Goal: Transaction & Acquisition: Purchase product/service

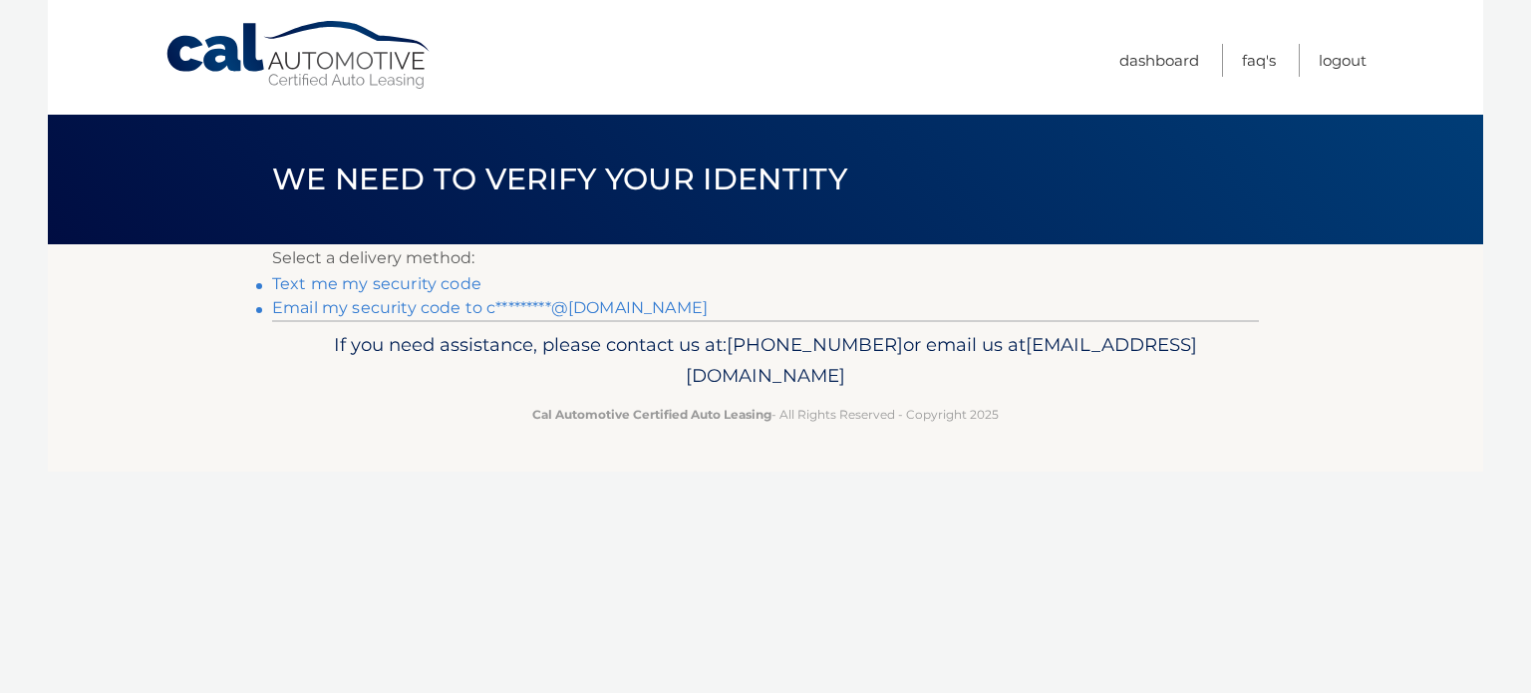
click at [411, 303] on link "Email my security code to c*********@gmail.com" at bounding box center [490, 307] width 436 height 19
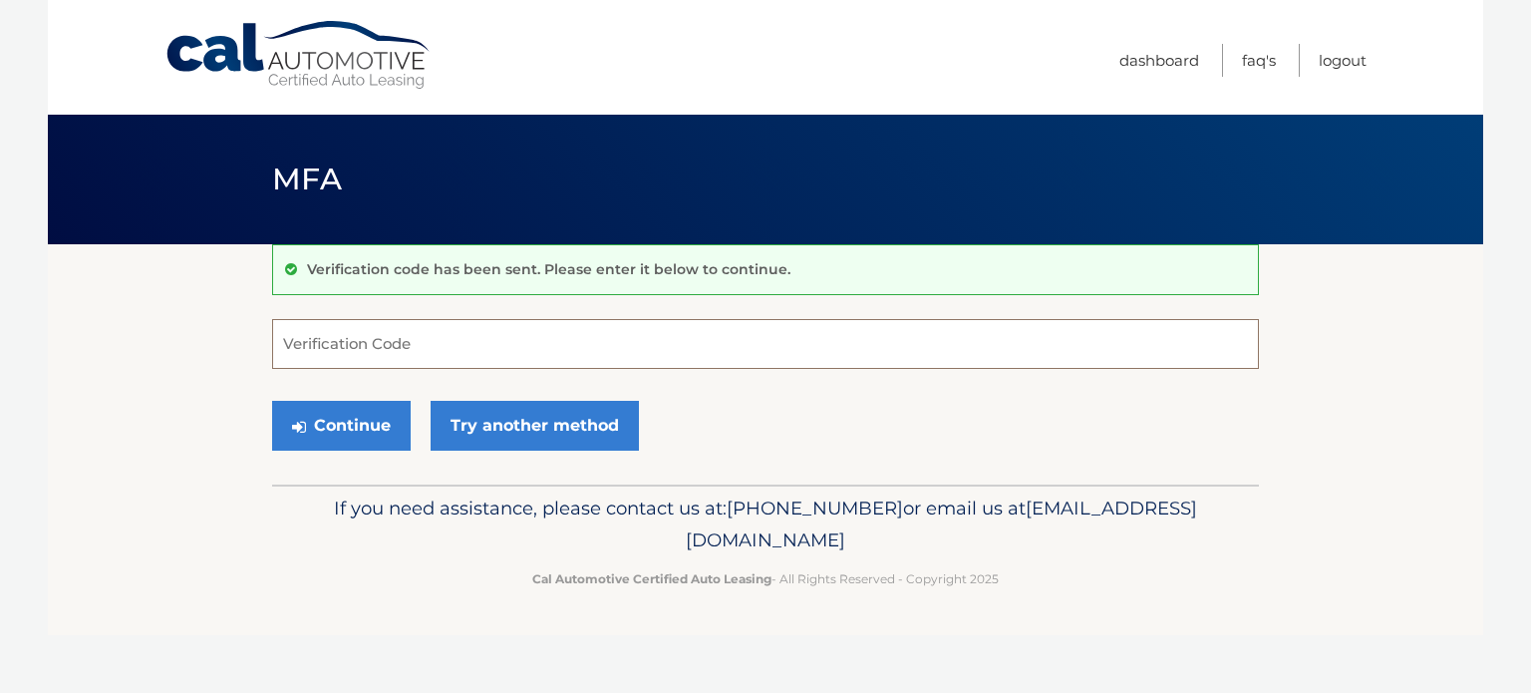
click at [407, 342] on input "Verification Code" at bounding box center [765, 344] width 987 height 50
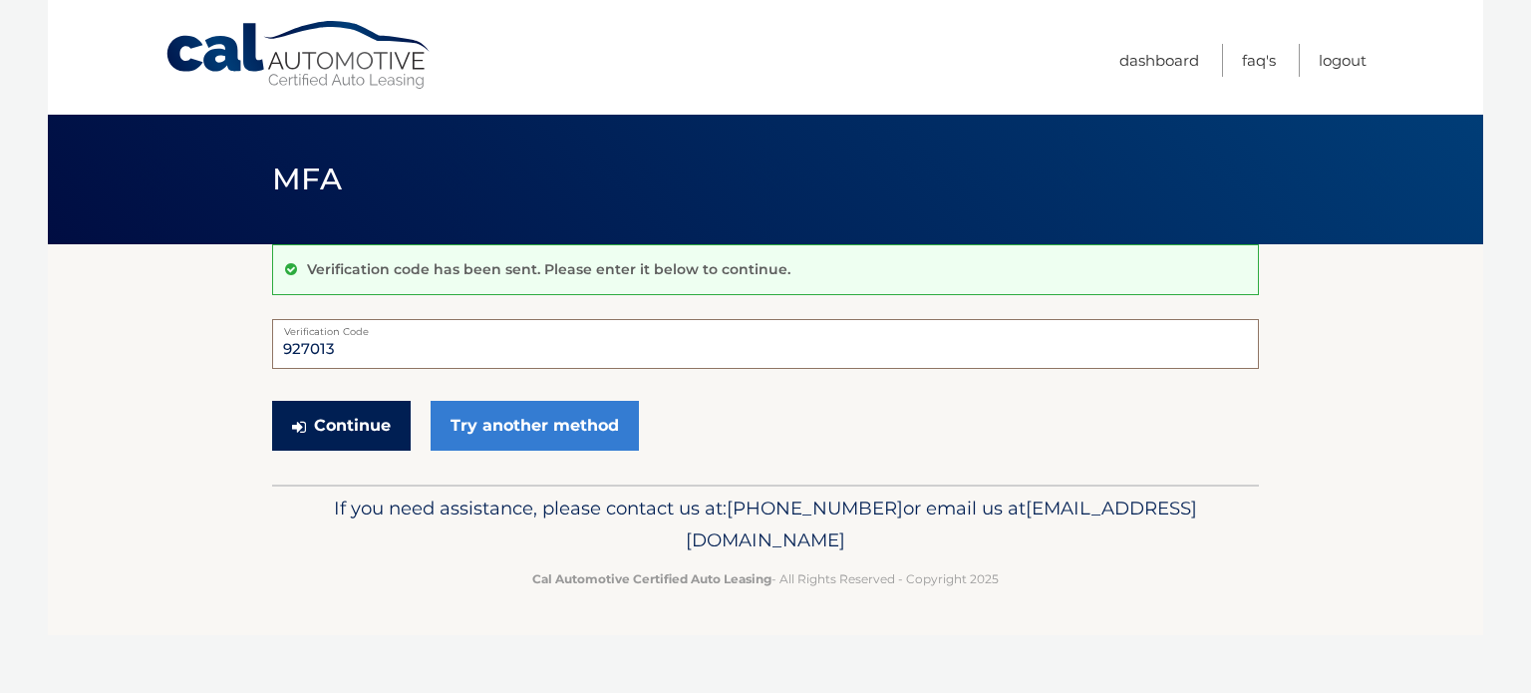
type input "927013"
click at [351, 430] on button "Continue" at bounding box center [341, 426] width 139 height 50
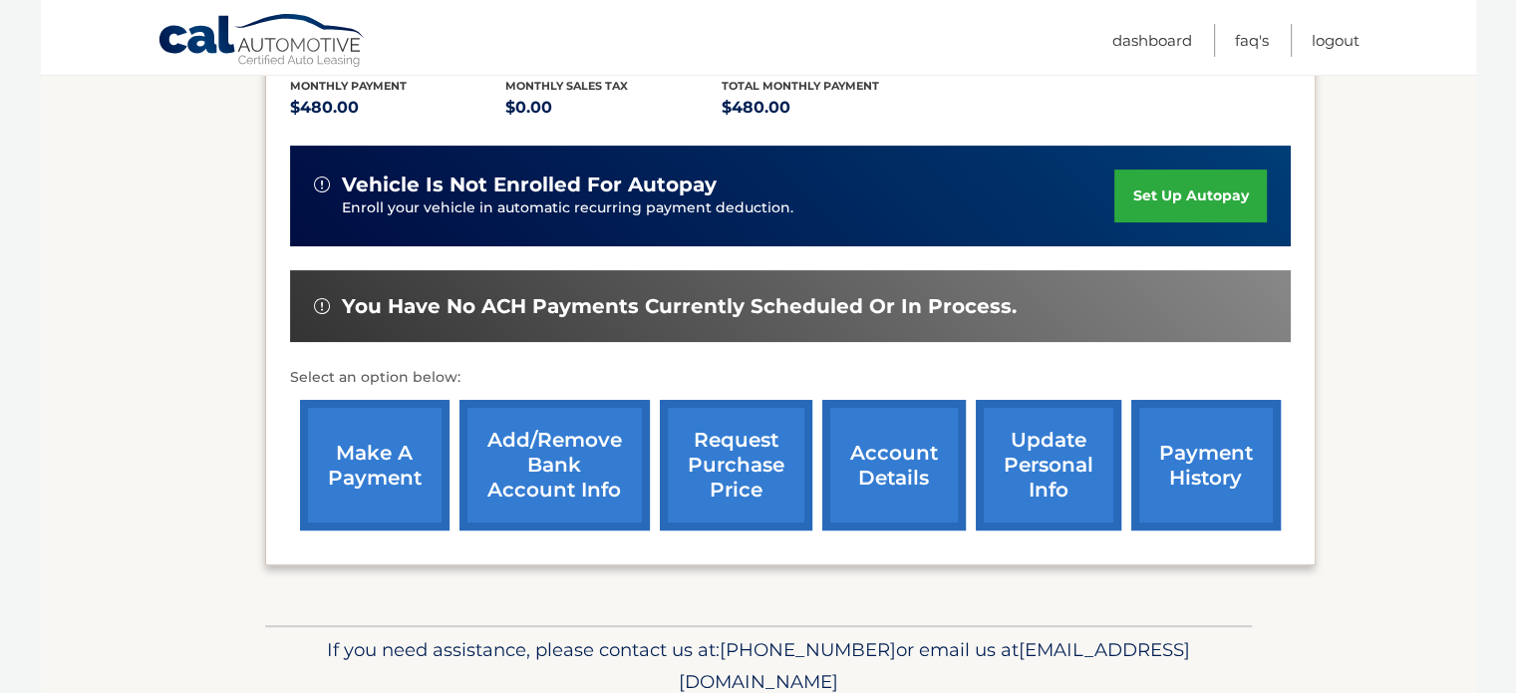
scroll to position [299, 0]
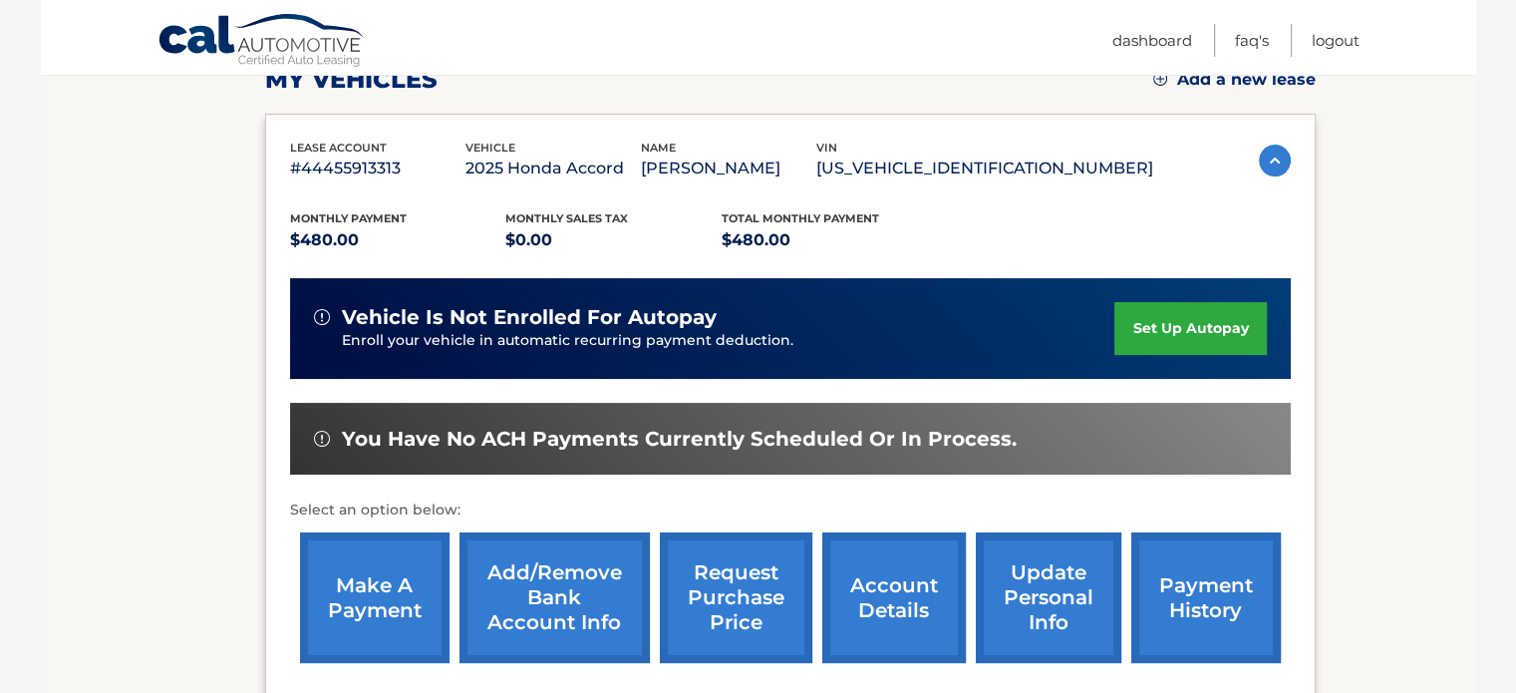
click at [367, 593] on link "make a payment" at bounding box center [375, 597] width 150 height 131
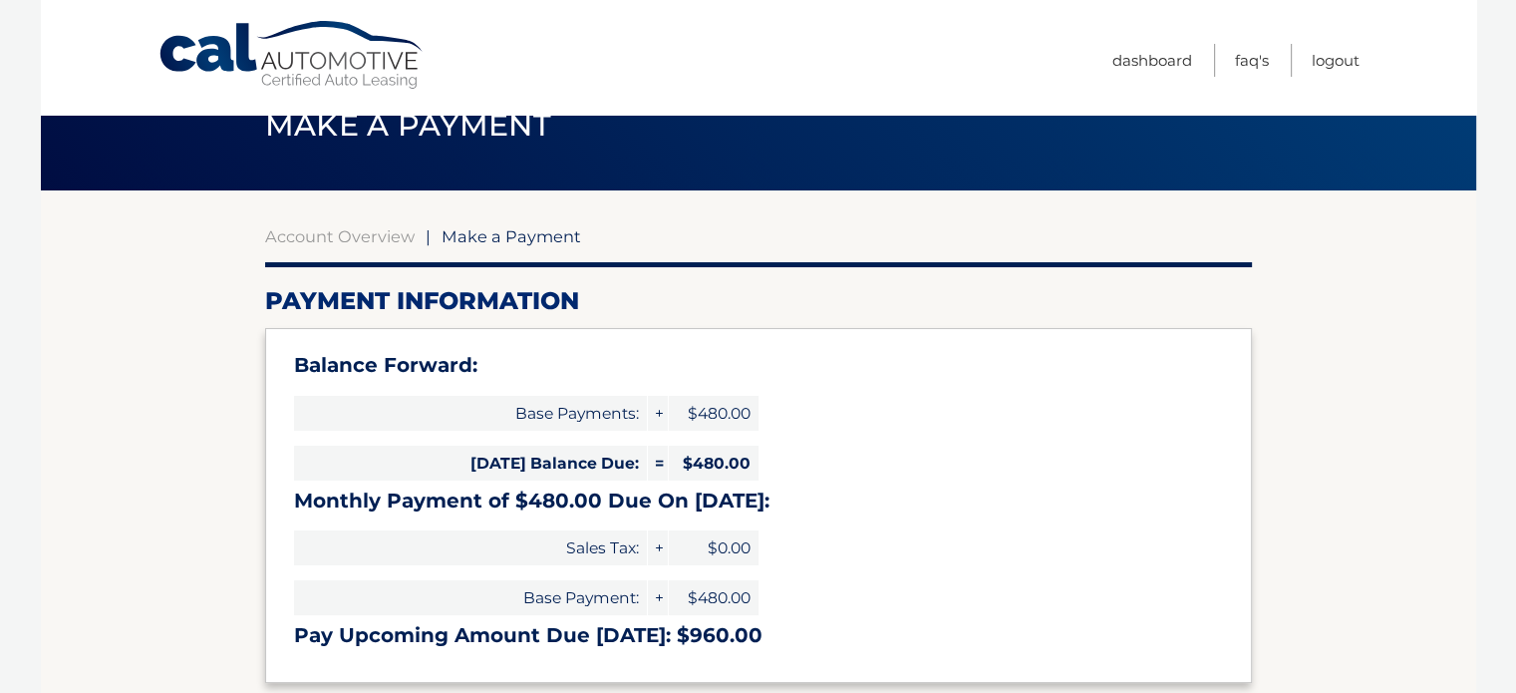
scroll to position [100, 0]
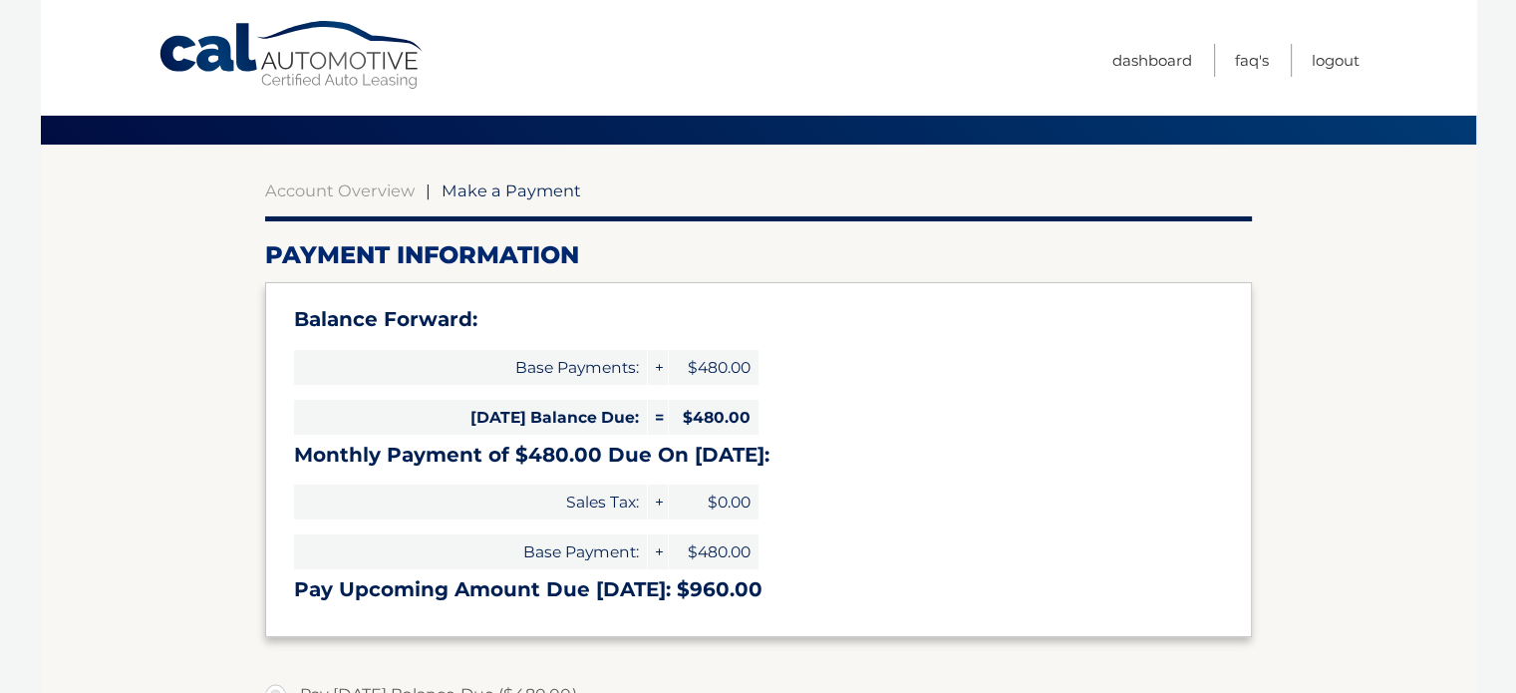
select select "YzllOWJiOGUtNmJkMi00MDUxLThhODUtYjEyZTA5MDJiNmRi"
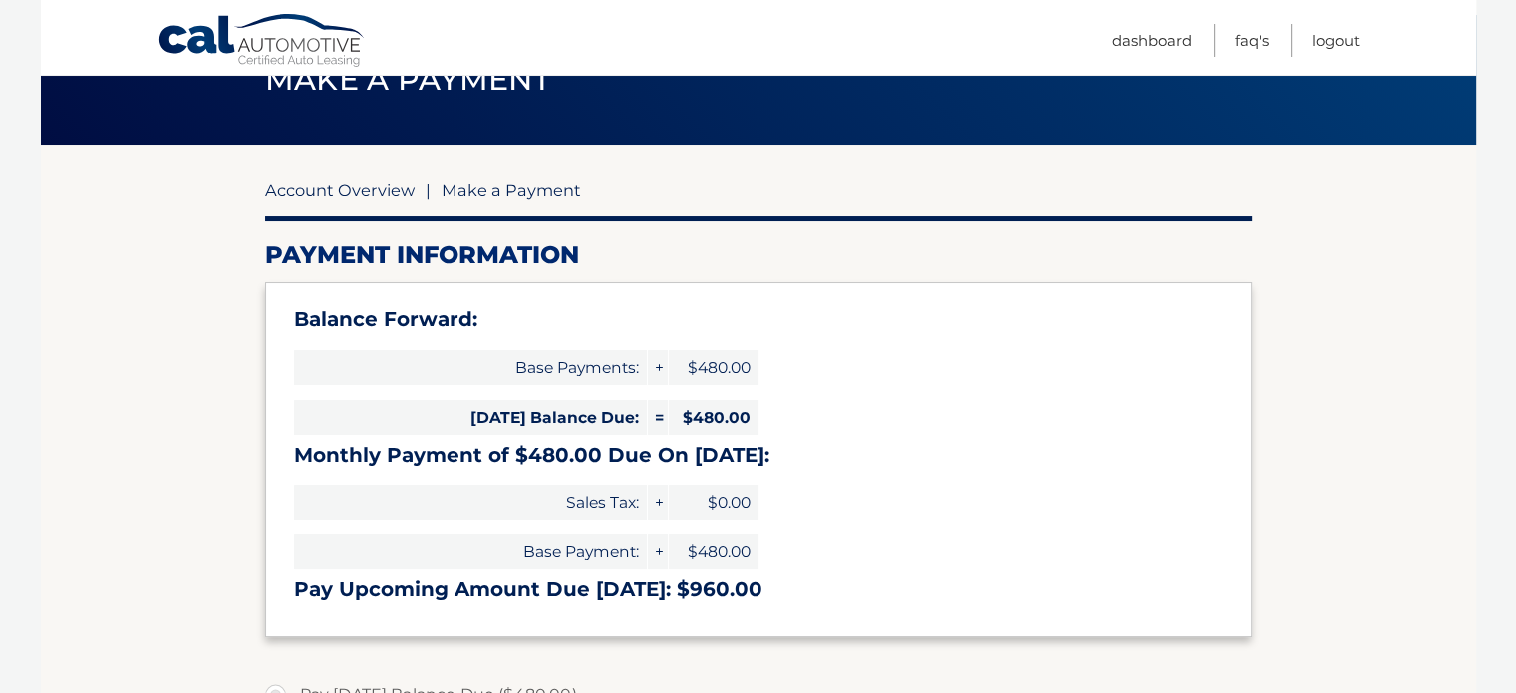
click at [311, 190] on link "Account Overview" at bounding box center [340, 190] width 150 height 20
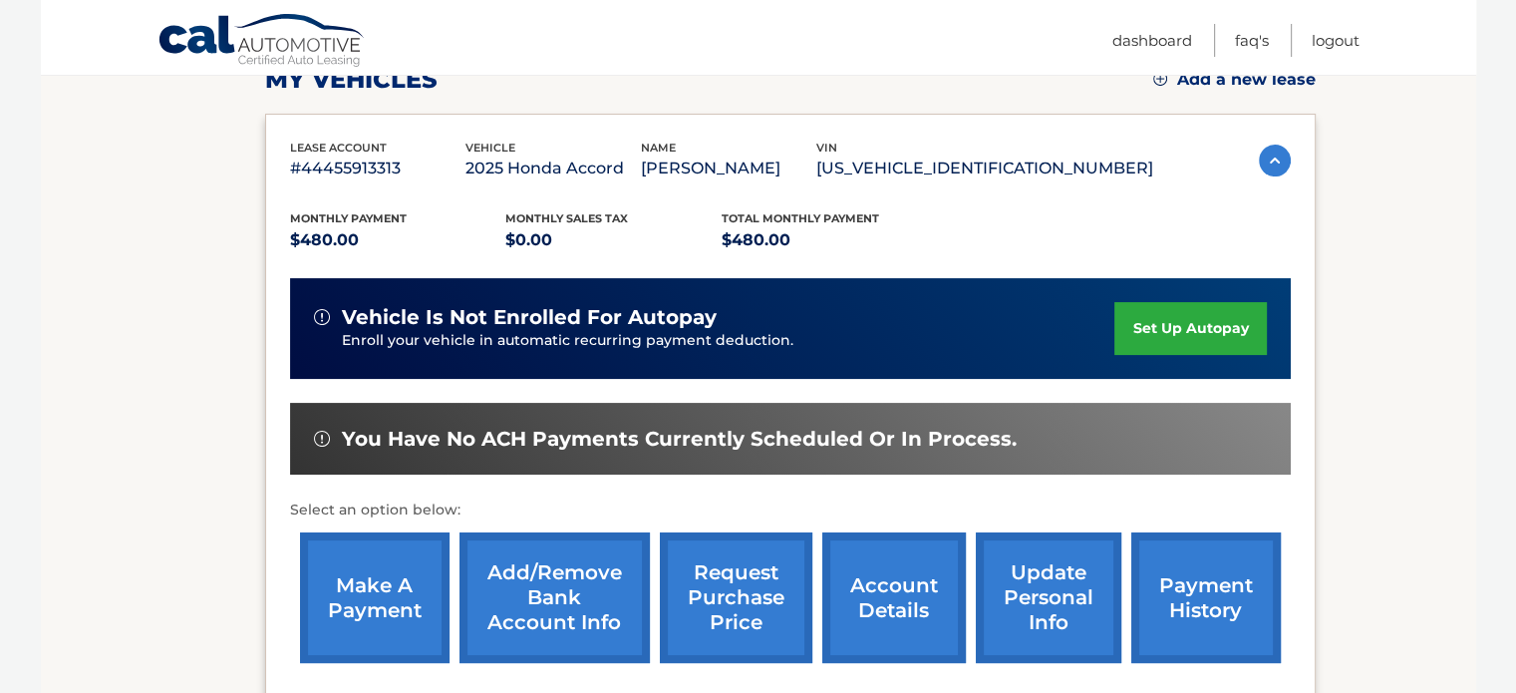
scroll to position [399, 0]
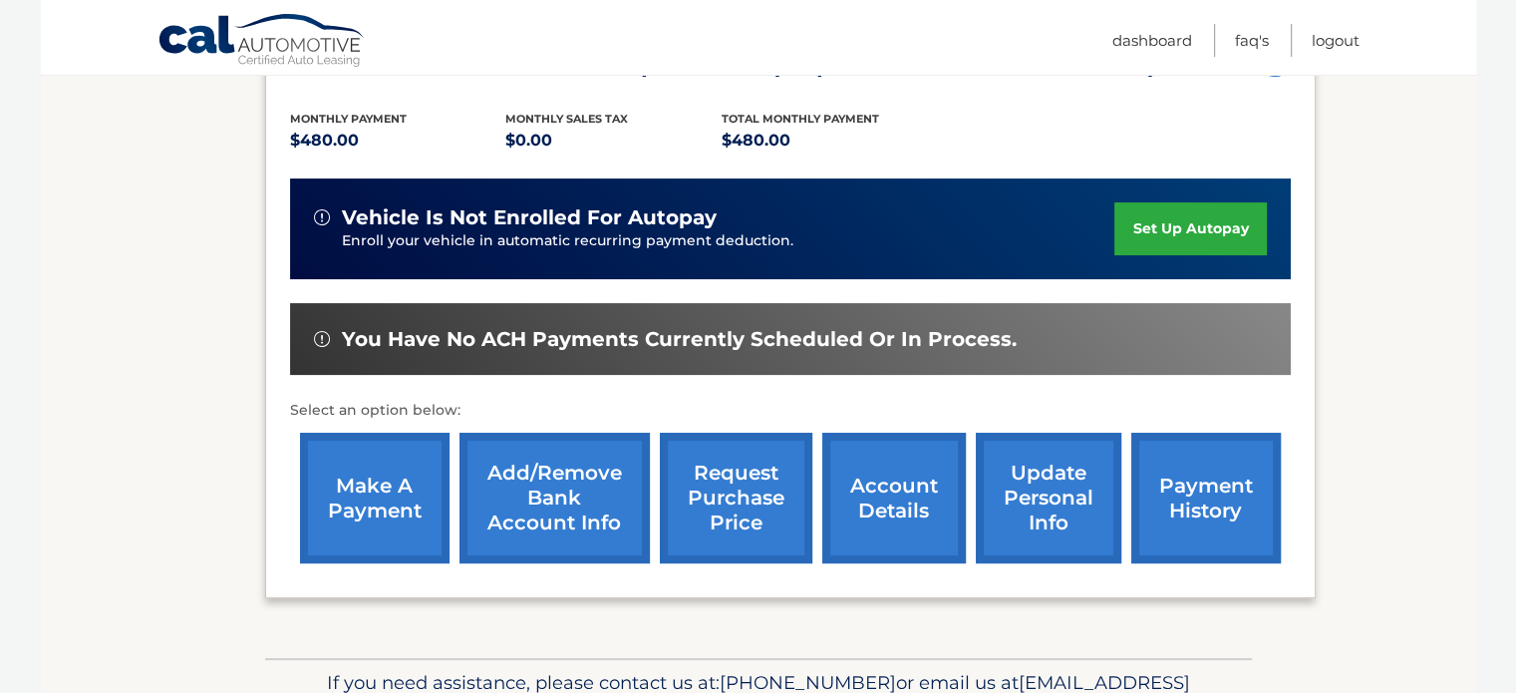
click at [1192, 496] on link "payment history" at bounding box center [1207, 498] width 150 height 131
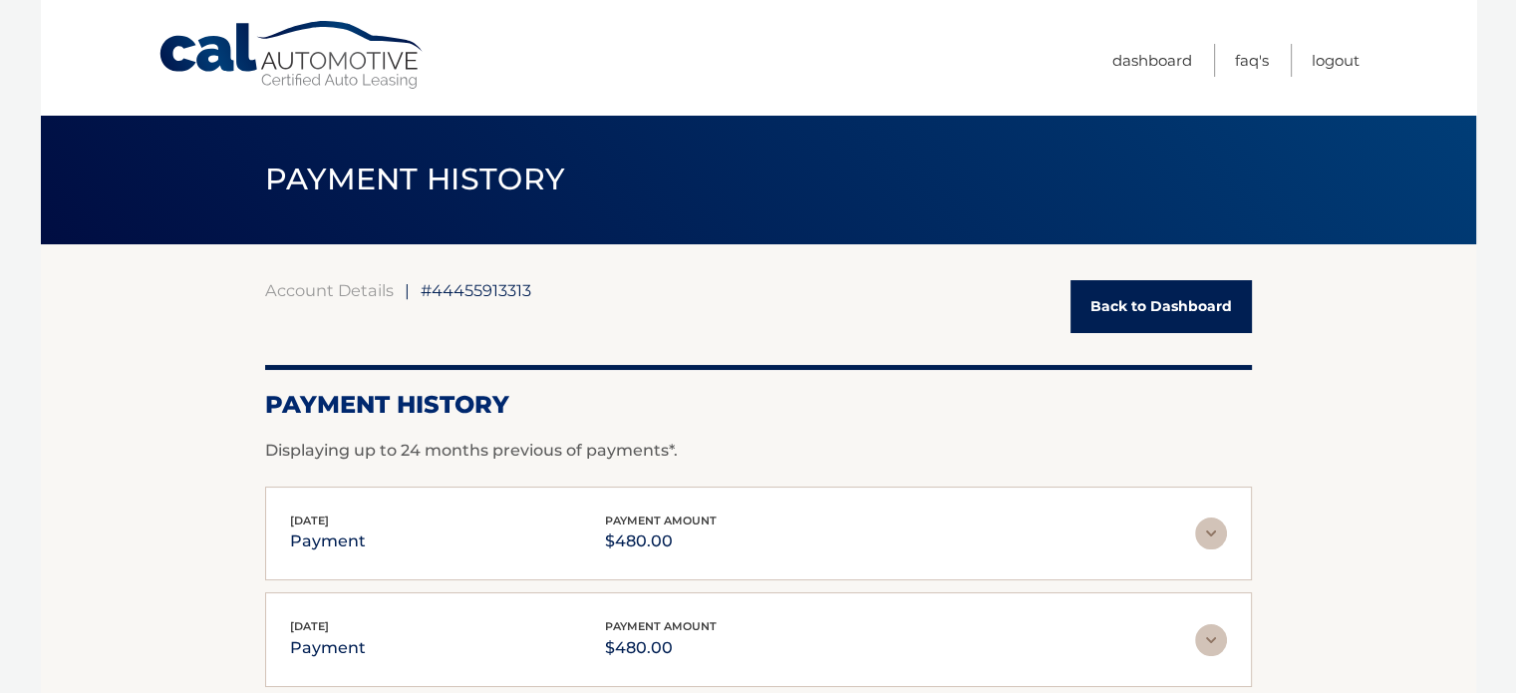
click at [1178, 291] on link "Back to Dashboard" at bounding box center [1161, 306] width 181 height 53
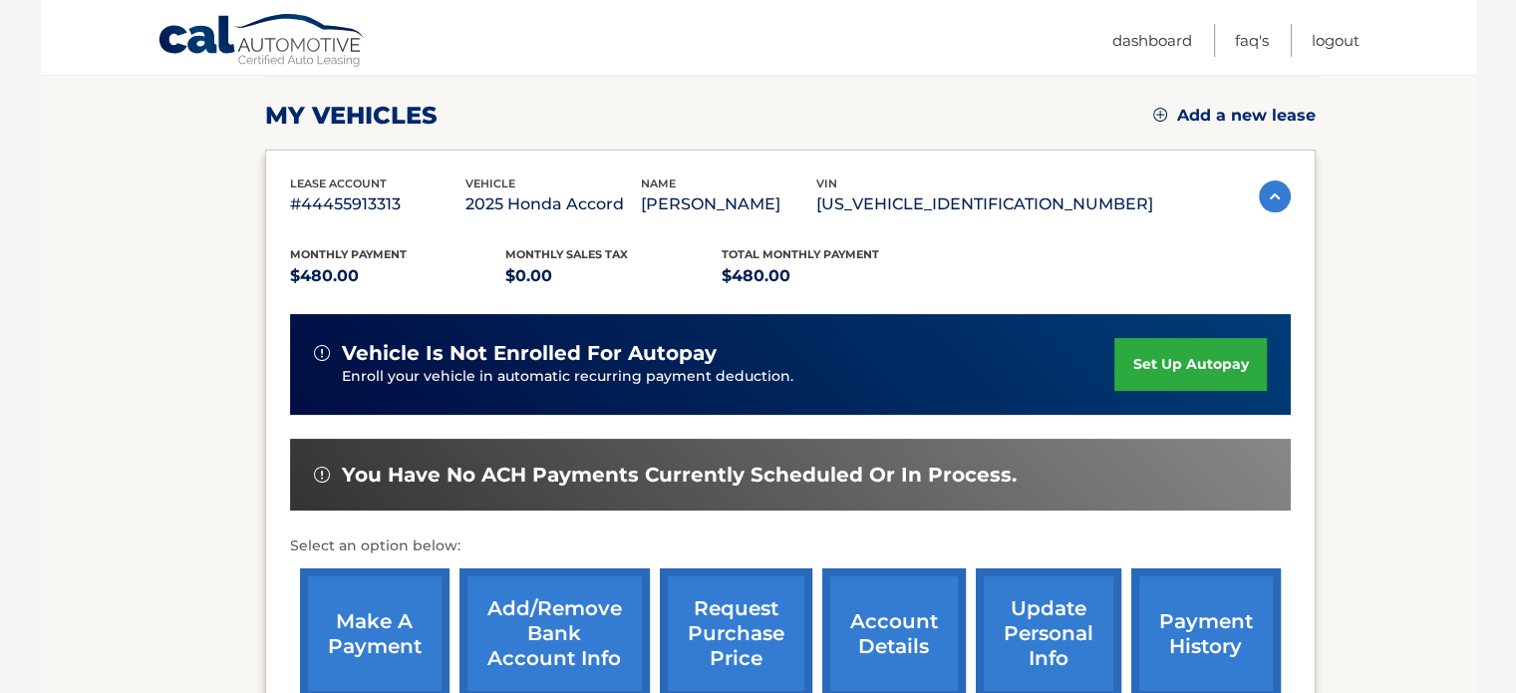
scroll to position [399, 0]
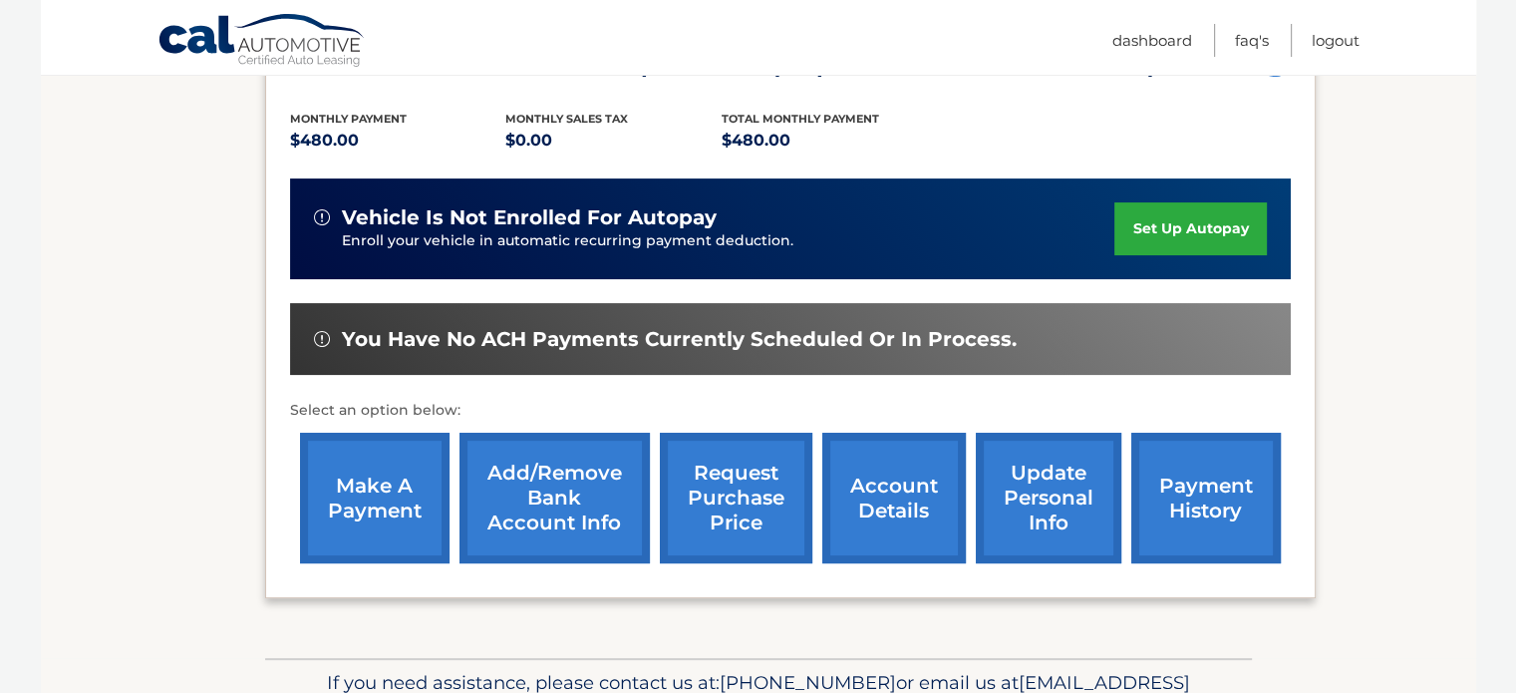
click at [906, 502] on link "account details" at bounding box center [895, 498] width 144 height 131
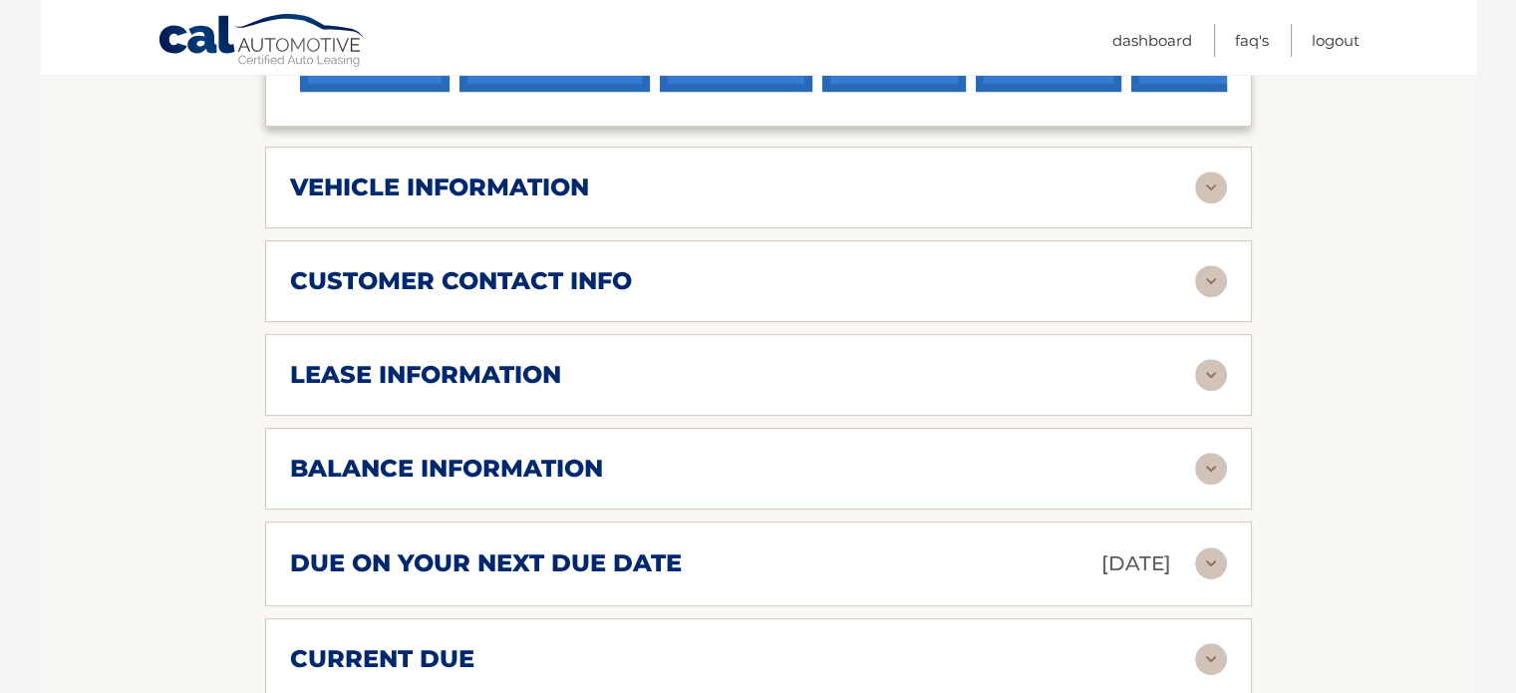
scroll to position [997, 0]
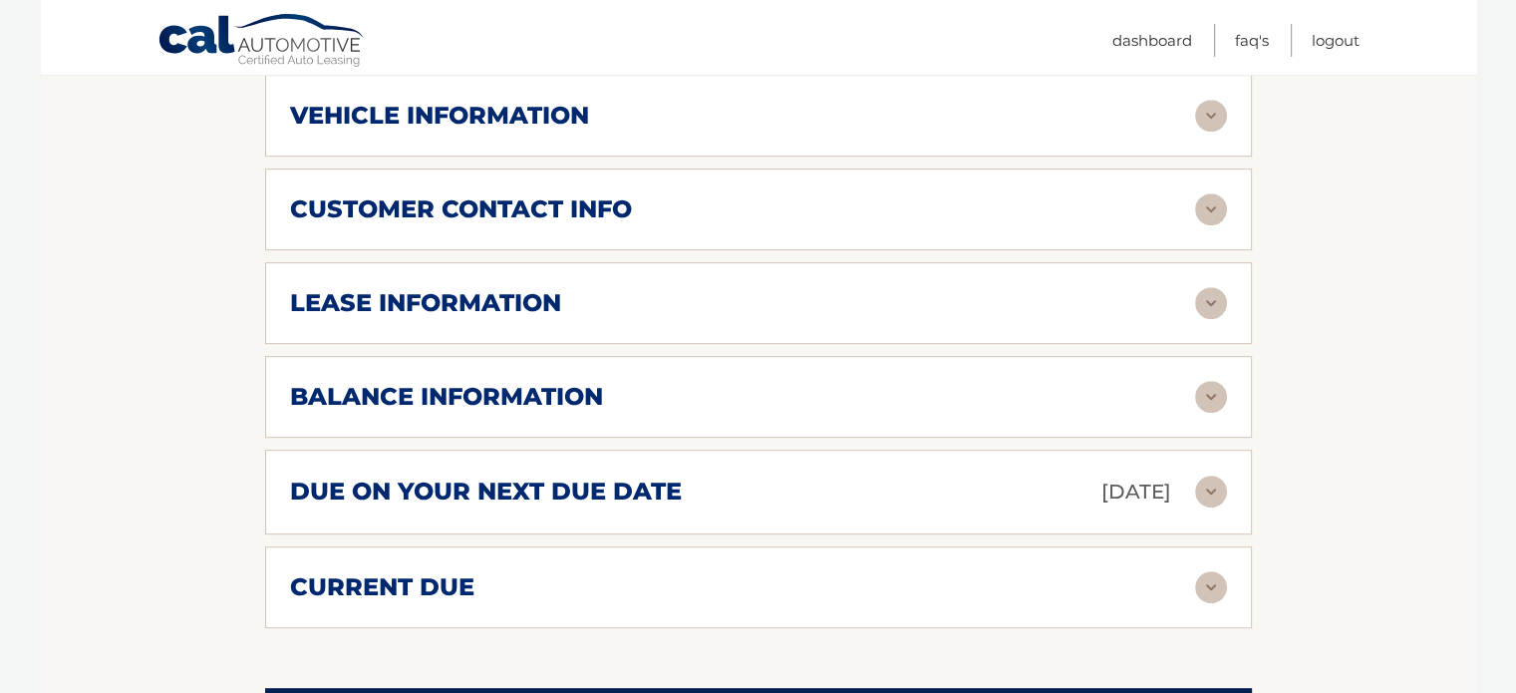
click at [1210, 476] on img at bounding box center [1211, 492] width 32 height 32
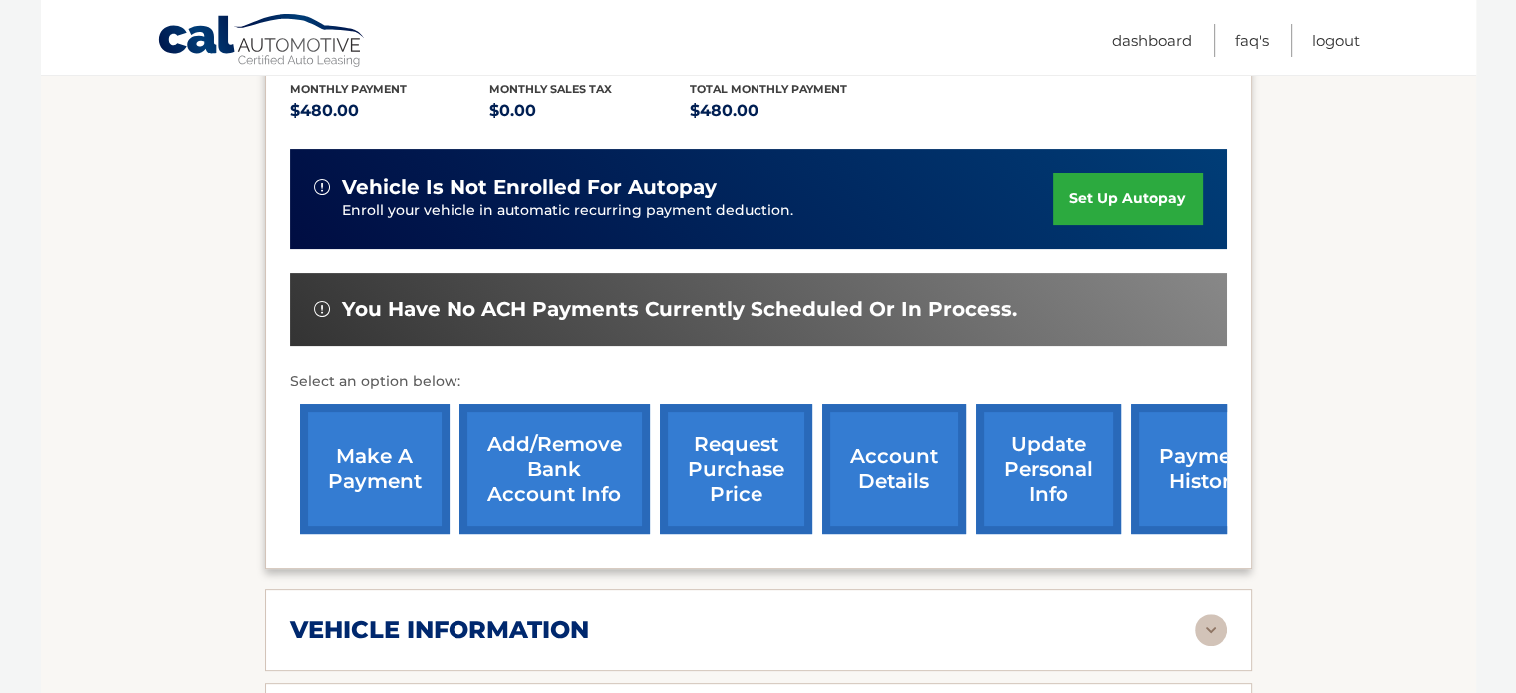
scroll to position [0, 0]
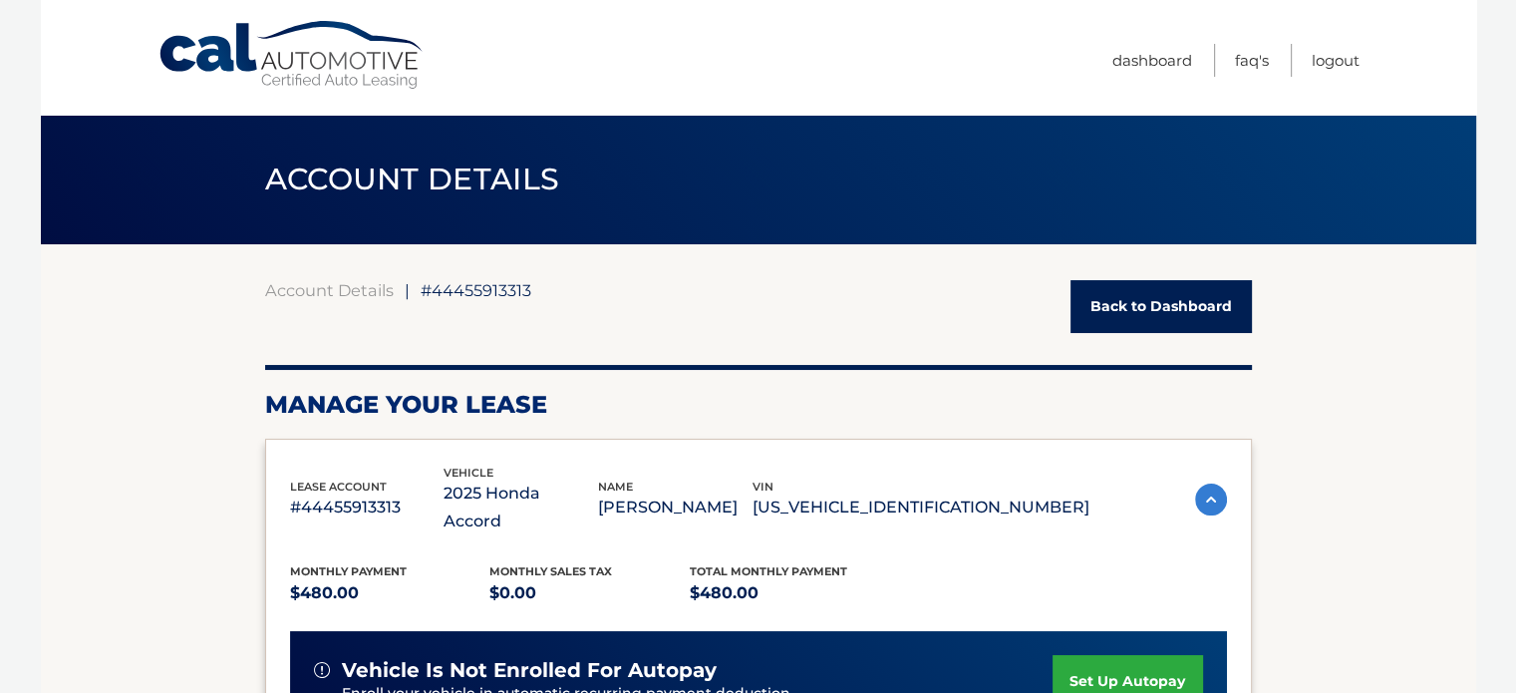
click at [1099, 655] on link "set up autopay" at bounding box center [1128, 681] width 150 height 53
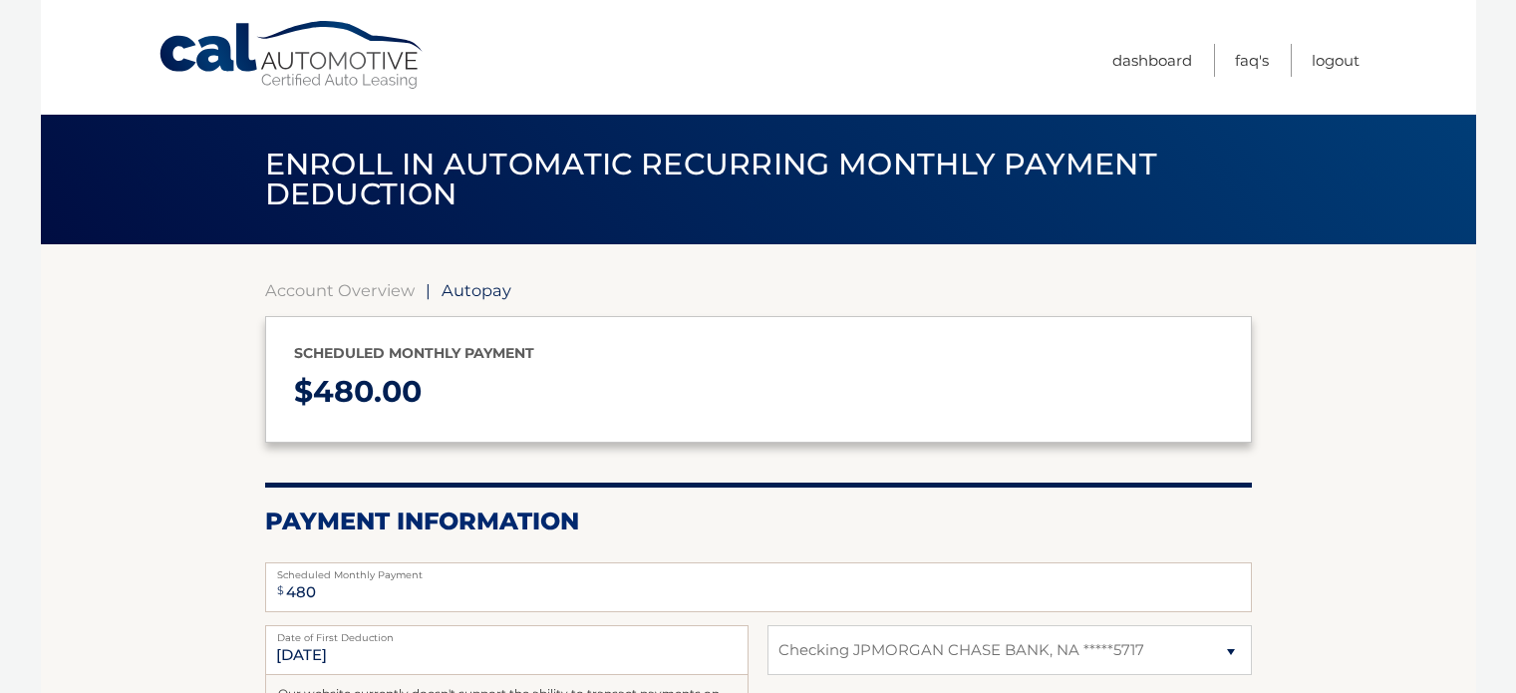
select select "YzllOWJiOGUtNmJkMi00MDUxLThhODUtYjEyZTA5MDJiNmRi"
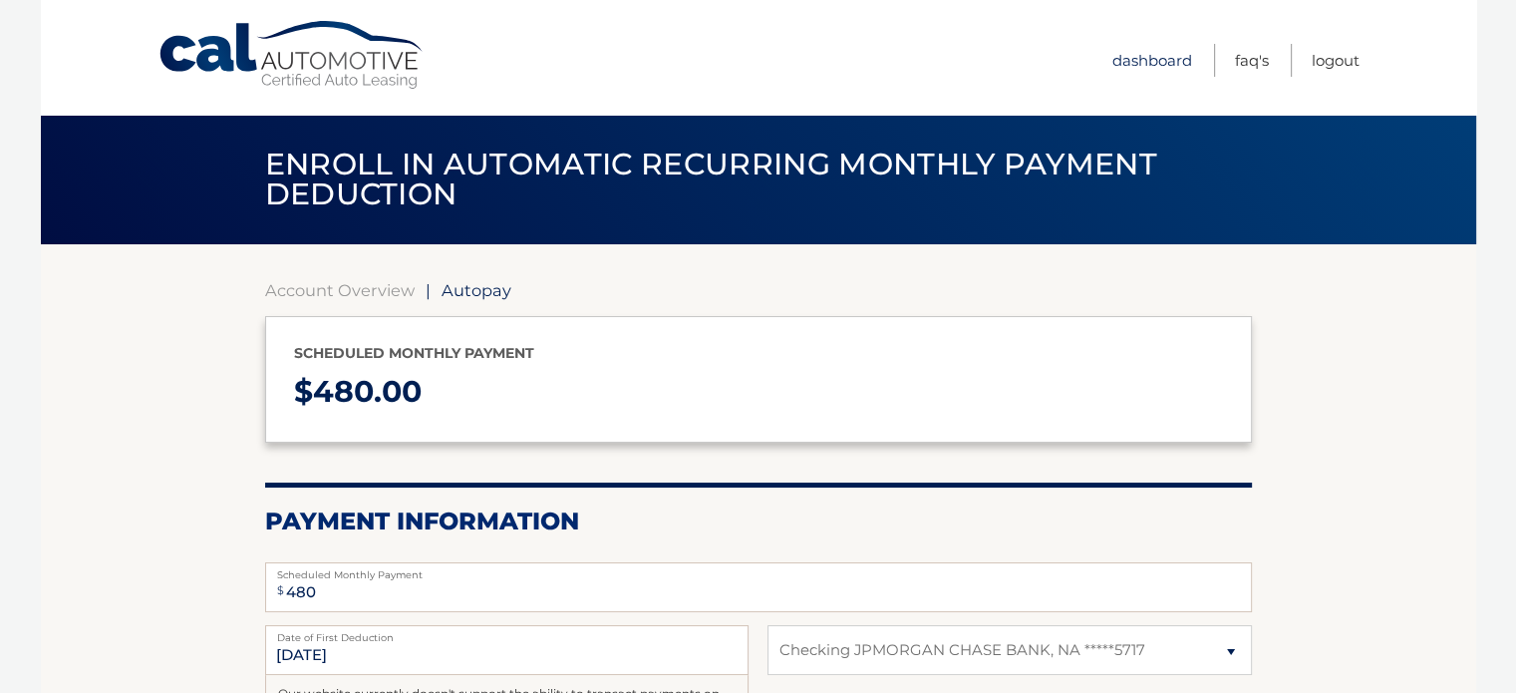
click at [1143, 45] on link "Dashboard" at bounding box center [1153, 60] width 80 height 33
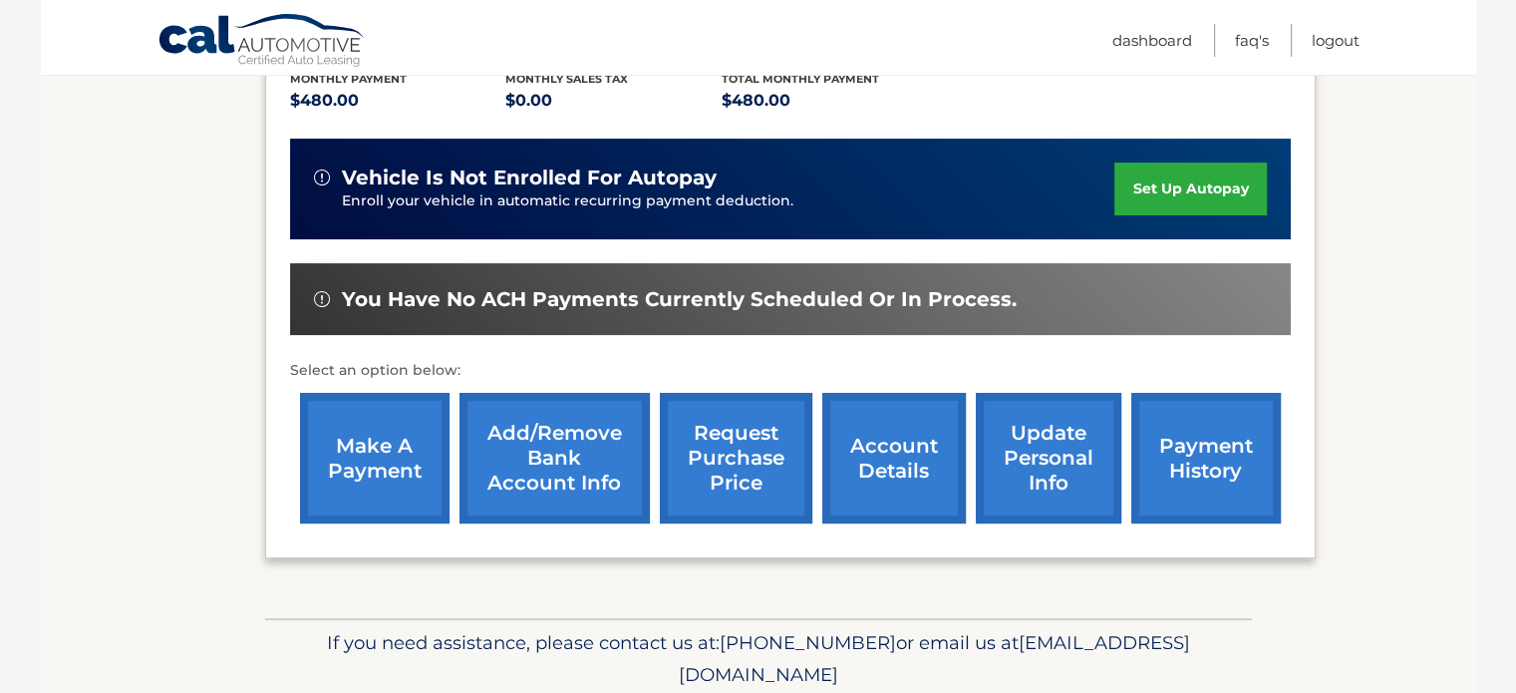
scroll to position [499, 0]
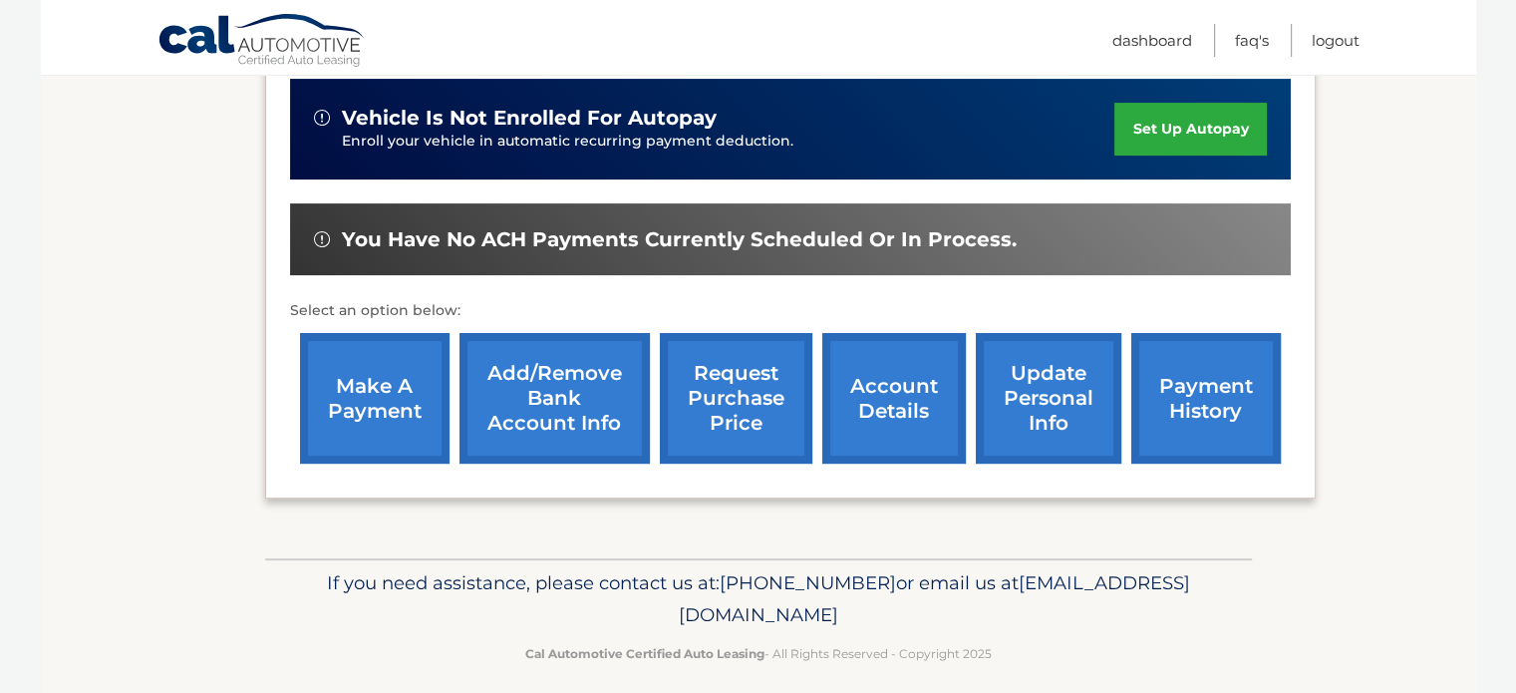
click at [383, 410] on link "make a payment" at bounding box center [375, 398] width 150 height 131
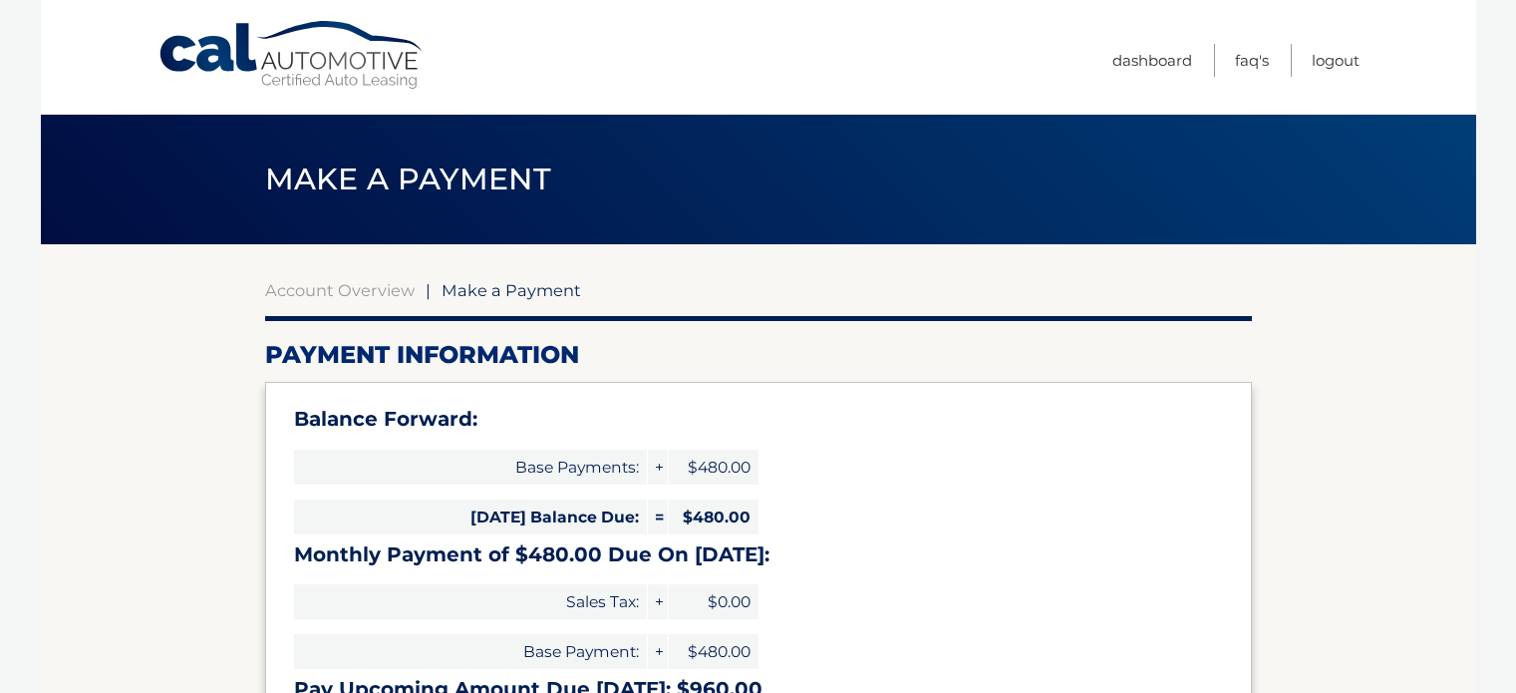
select select "YzllOWJiOGUtNmJkMi00MDUxLThhODUtYjEyZTA5MDJiNmRi"
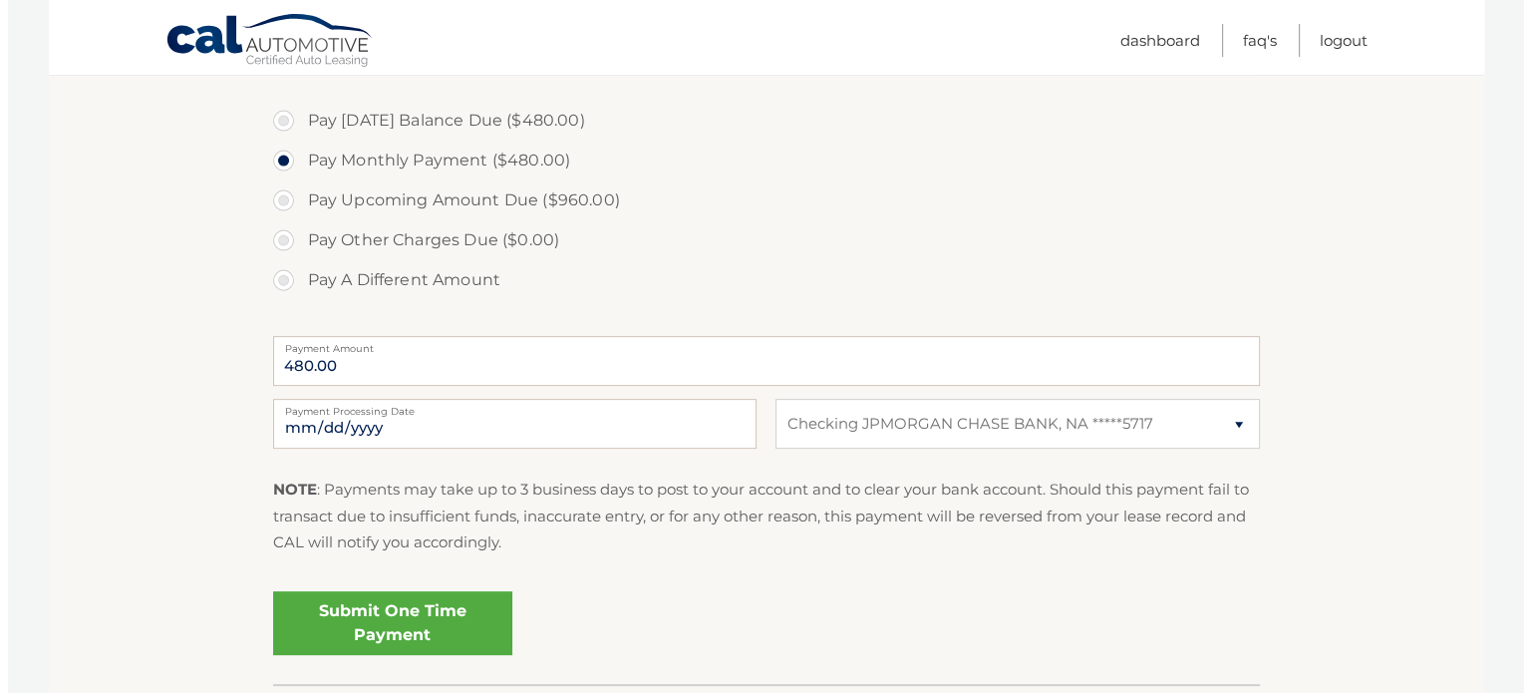
scroll to position [698, 0]
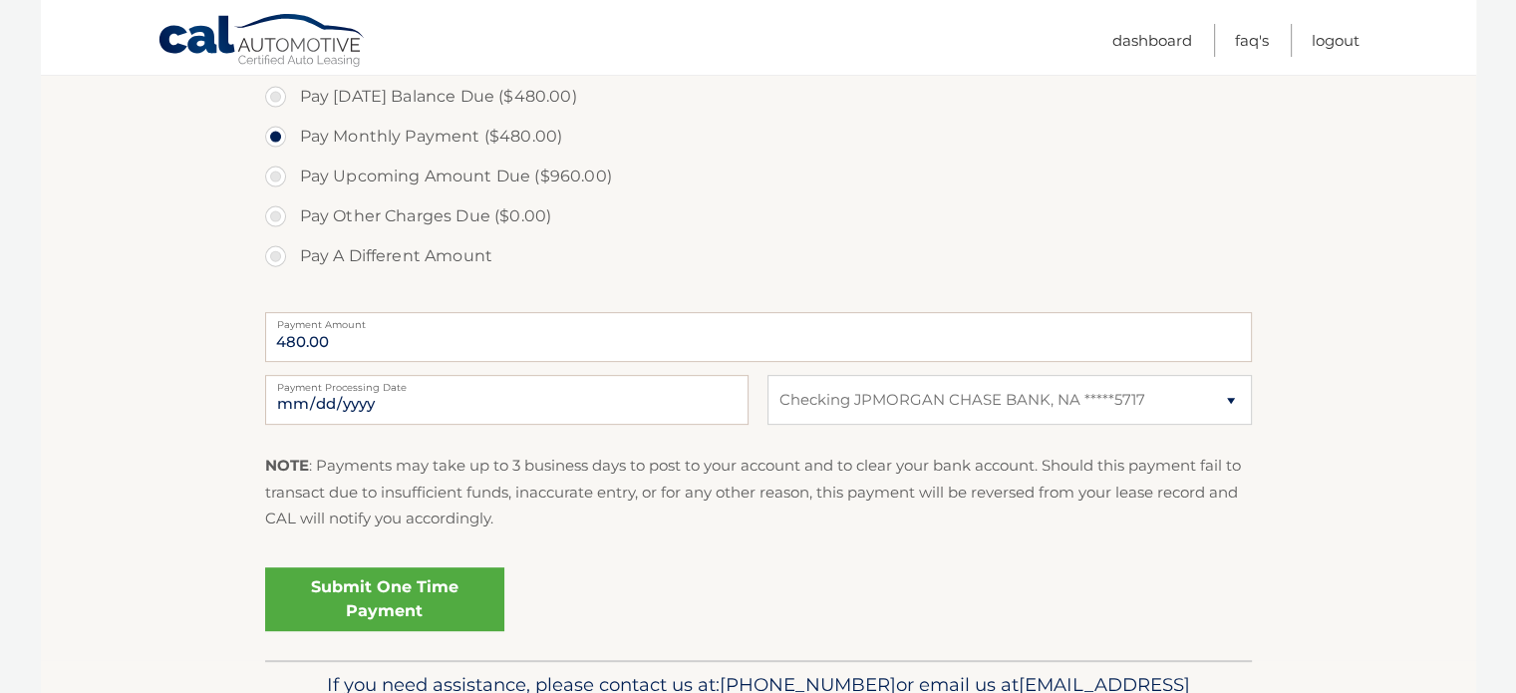
click at [371, 601] on link "Submit One Time Payment" at bounding box center [384, 599] width 239 height 64
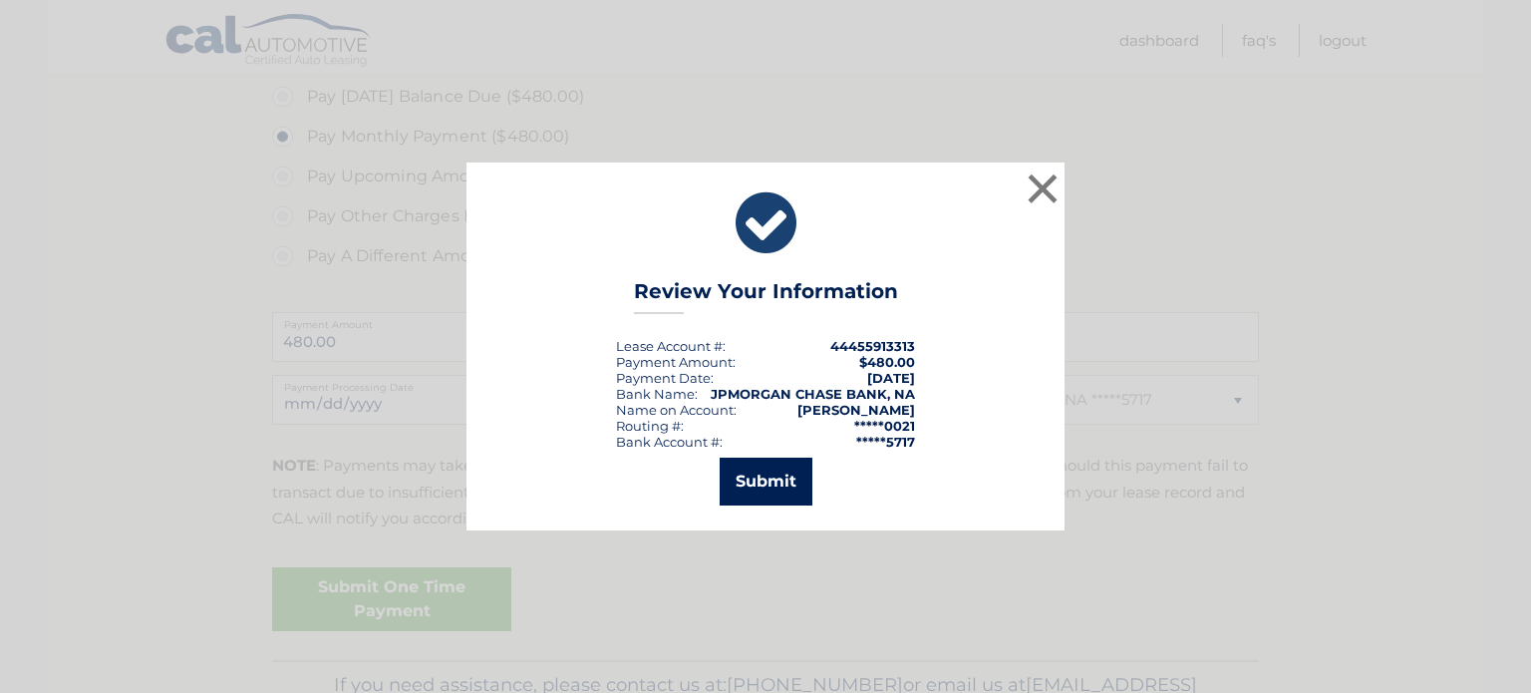
click at [770, 477] on button "Submit" at bounding box center [766, 482] width 93 height 48
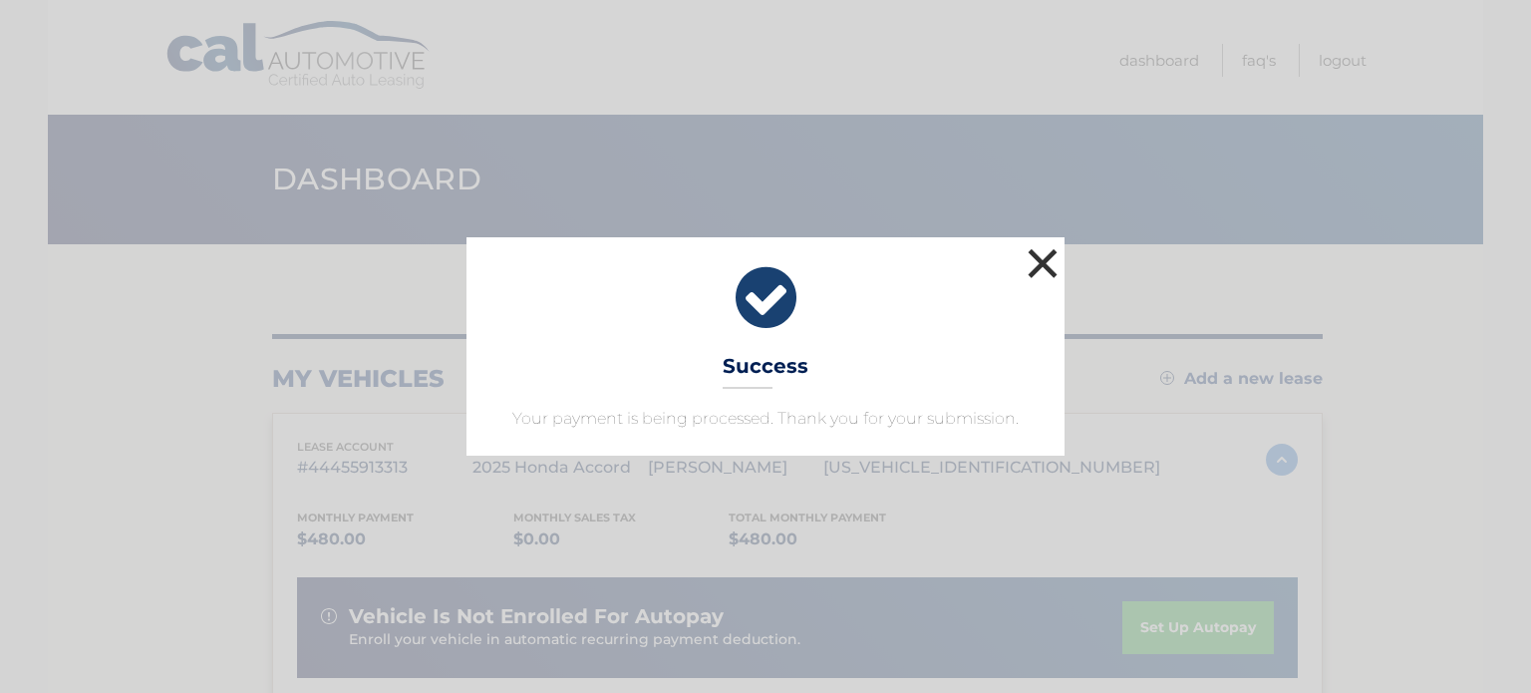
click at [1050, 266] on button "×" at bounding box center [1043, 263] width 40 height 40
